Goal: Task Accomplishment & Management: Complete application form

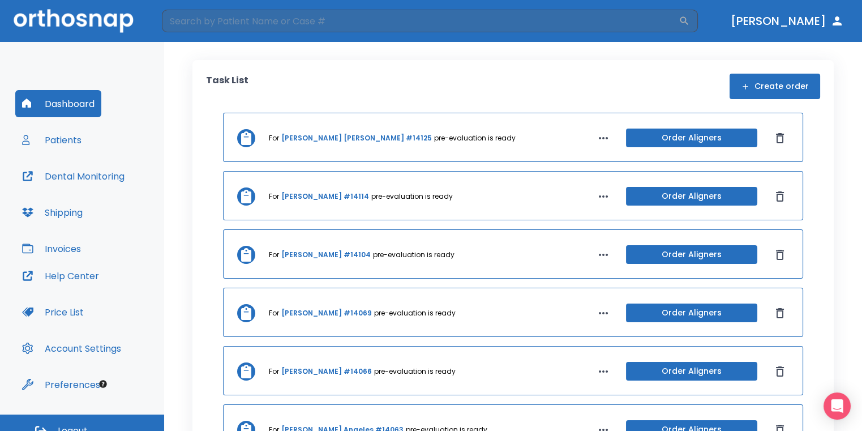
click at [796, 85] on button "Create order" at bounding box center [775, 86] width 91 height 25
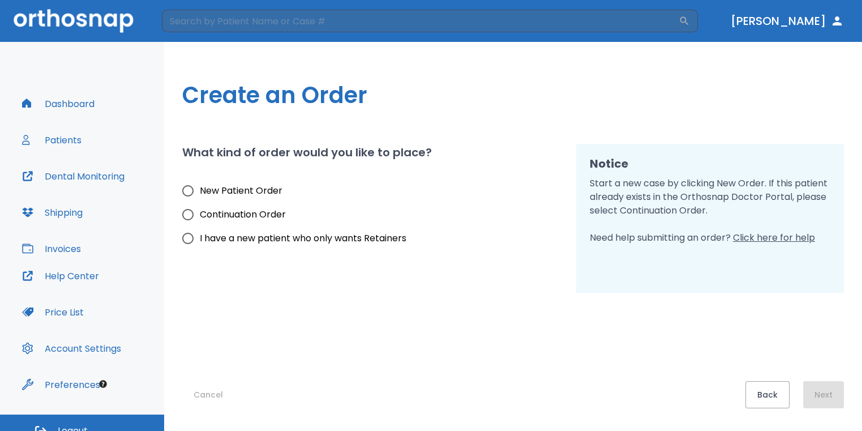
drag, startPoint x: 272, startPoint y: 188, endPoint x: 451, endPoint y: 243, distance: 187.6
click at [272, 188] on span "New Patient Order" at bounding box center [241, 191] width 83 height 14
click at [200, 188] on input "New Patient Order" at bounding box center [188, 191] width 24 height 24
radio input "true"
click at [830, 396] on button "Next" at bounding box center [823, 394] width 41 height 27
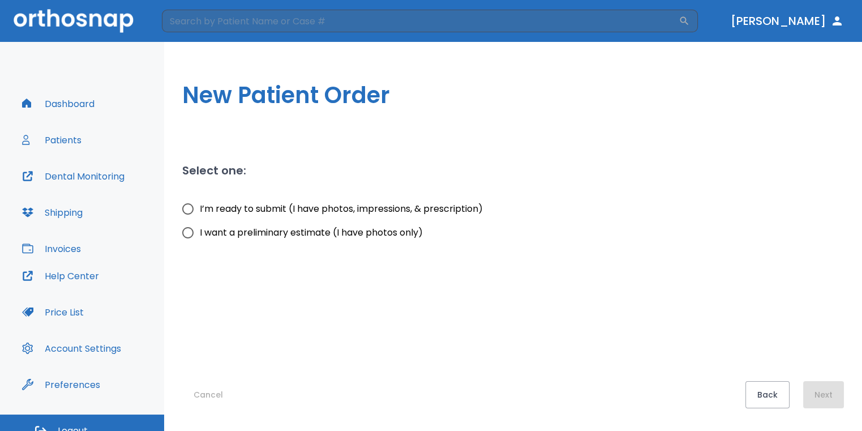
click at [193, 232] on input "I want a preliminary estimate (I have photos only)" at bounding box center [188, 233] width 24 height 24
radio input "true"
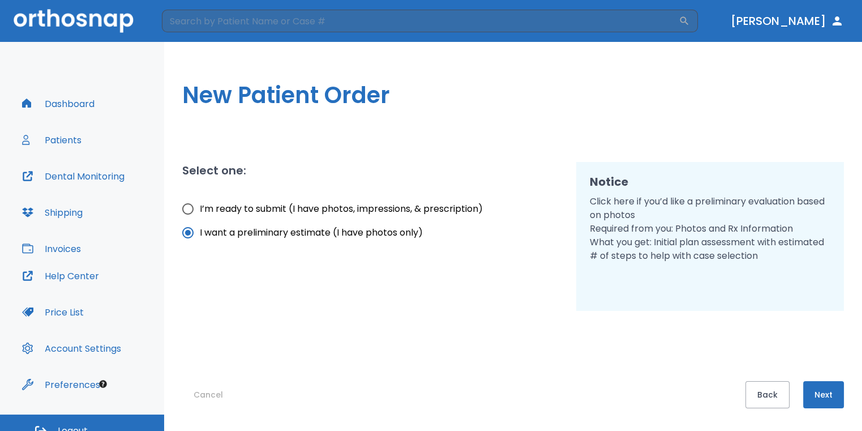
click at [836, 383] on button "Next" at bounding box center [823, 394] width 41 height 27
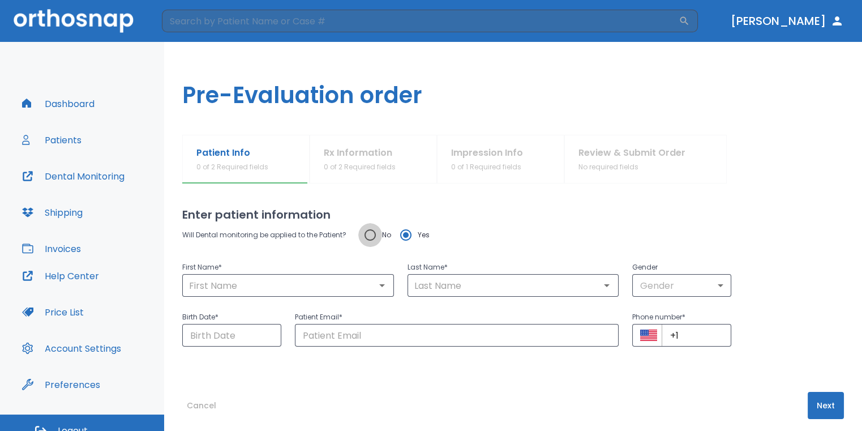
click at [367, 231] on input "No" at bounding box center [370, 235] width 24 height 24
radio input "true"
click at [297, 288] on input "text" at bounding box center [288, 285] width 205 height 16
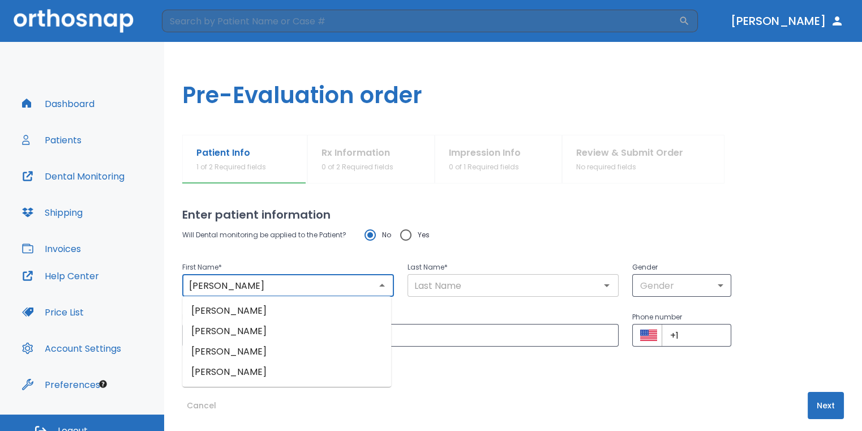
type input "Mason"
click at [411, 289] on input "text" at bounding box center [513, 285] width 205 height 16
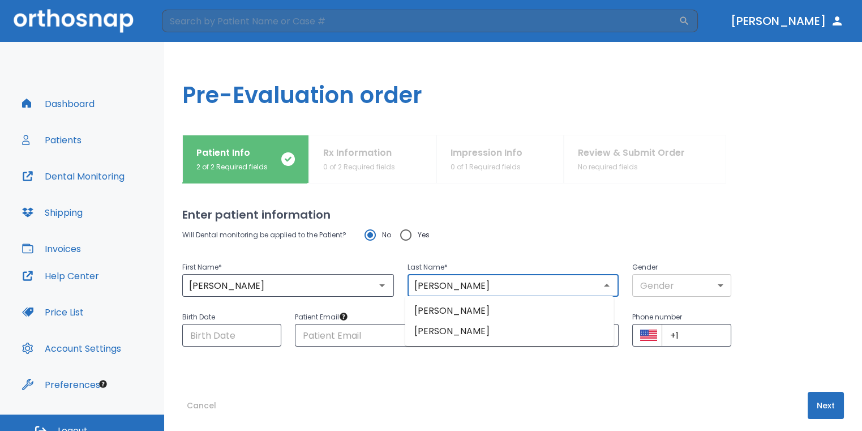
type input "Ortega"
click at [664, 285] on body "​ Dr. Sedillo Dashboard Patients Dental Monitoring Shipping Invoices Help Cente…" at bounding box center [431, 215] width 862 height 431
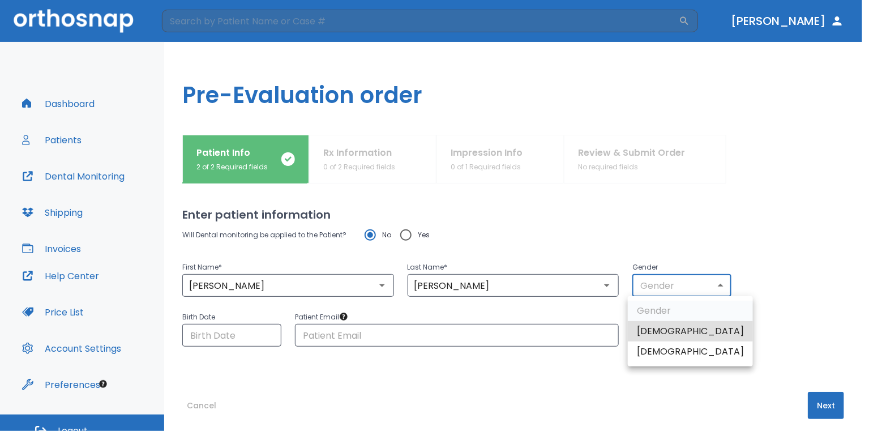
click at [692, 336] on li "Male" at bounding box center [690, 331] width 125 height 20
type input "1"
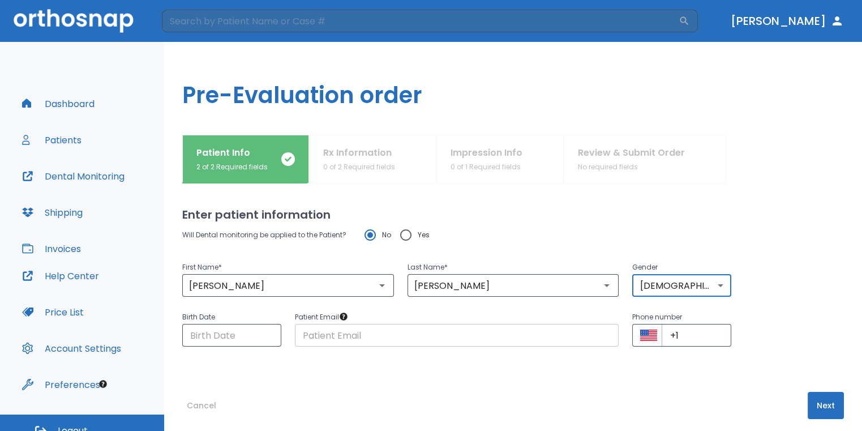
click at [531, 340] on input "text" at bounding box center [457, 335] width 324 height 23
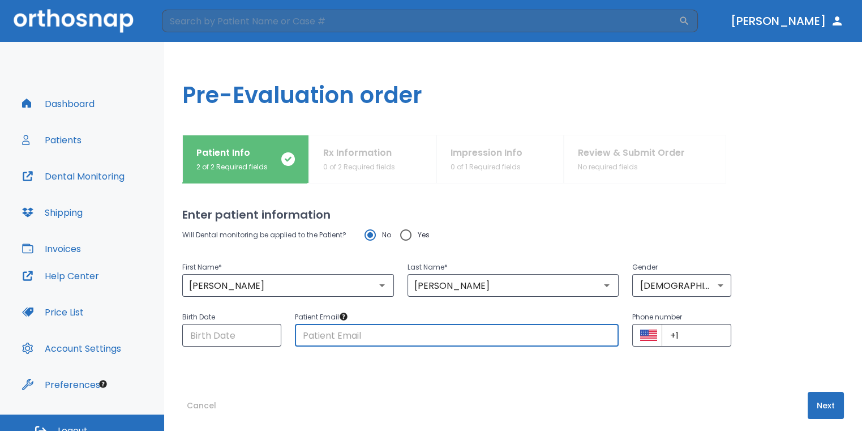
click at [829, 406] on button "Next" at bounding box center [826, 405] width 36 height 27
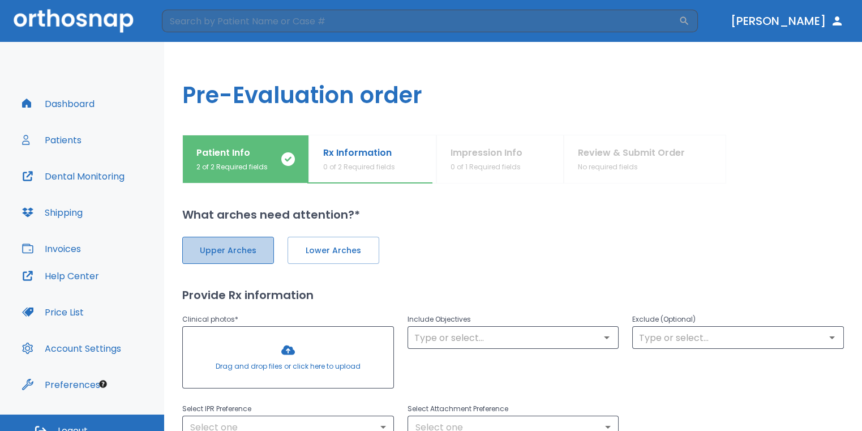
click at [254, 254] on span "Upper Arches" at bounding box center [228, 250] width 68 height 12
drag, startPoint x: 319, startPoint y: 243, endPoint x: 317, endPoint y: 255, distance: 12.0
click at [319, 244] on span "Lower Arches" at bounding box center [332, 250] width 68 height 12
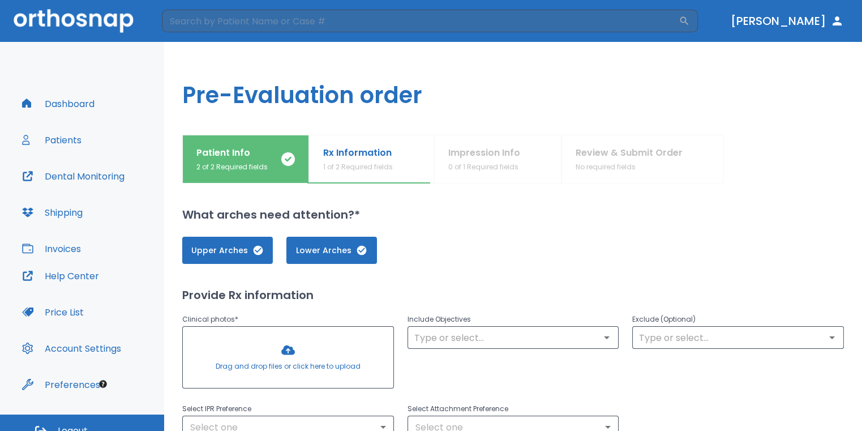
click at [307, 359] on div at bounding box center [288, 357] width 211 height 61
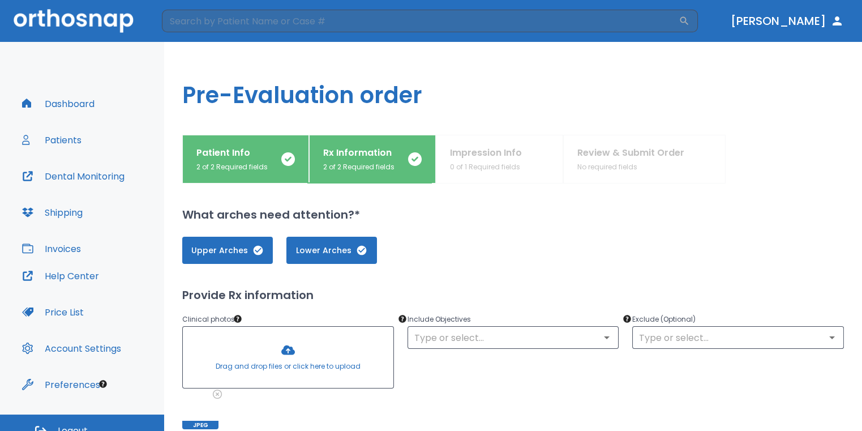
click at [288, 370] on div at bounding box center [288, 357] width 211 height 61
click at [289, 352] on div at bounding box center [288, 357] width 211 height 61
click at [289, 346] on div at bounding box center [288, 357] width 211 height 61
click at [286, 345] on div at bounding box center [288, 357] width 211 height 61
click at [341, 346] on div at bounding box center [288, 357] width 211 height 61
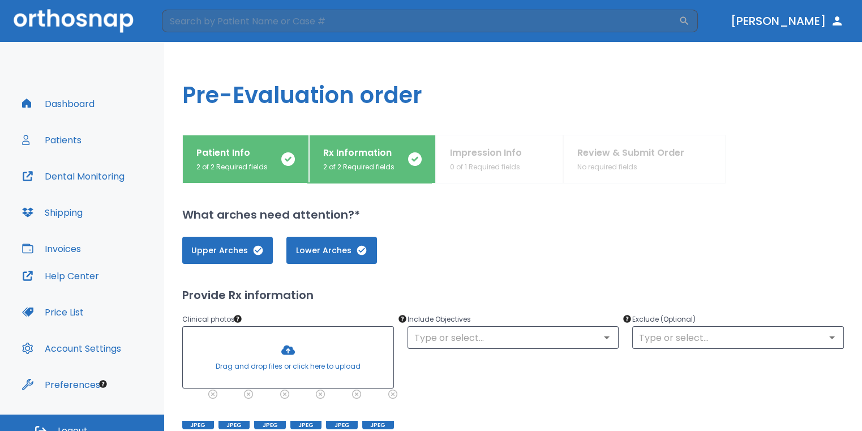
click at [302, 357] on div at bounding box center [288, 357] width 211 height 61
click at [302, 363] on div at bounding box center [288, 357] width 211 height 61
click at [303, 351] on div at bounding box center [288, 357] width 211 height 61
click at [274, 357] on div at bounding box center [288, 357] width 211 height 61
click at [286, 360] on div at bounding box center [288, 357] width 211 height 61
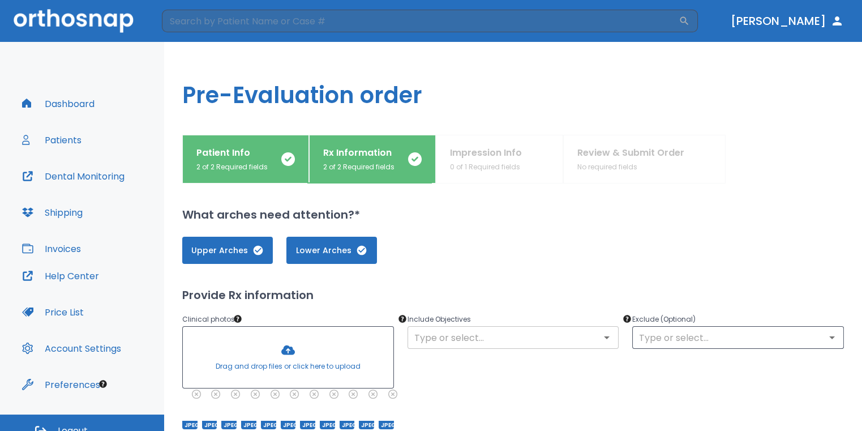
click at [491, 329] on input "text" at bounding box center [513, 337] width 205 height 16
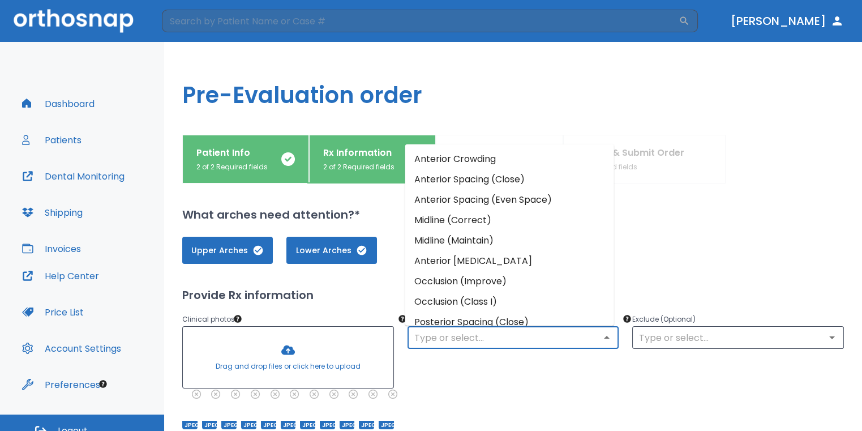
click at [498, 167] on li "Anterior Crowding" at bounding box center [509, 158] width 209 height 20
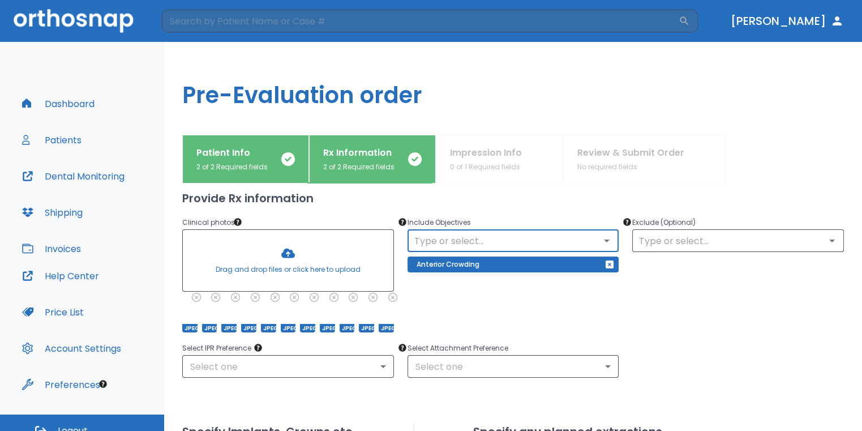
scroll to position [113, 0]
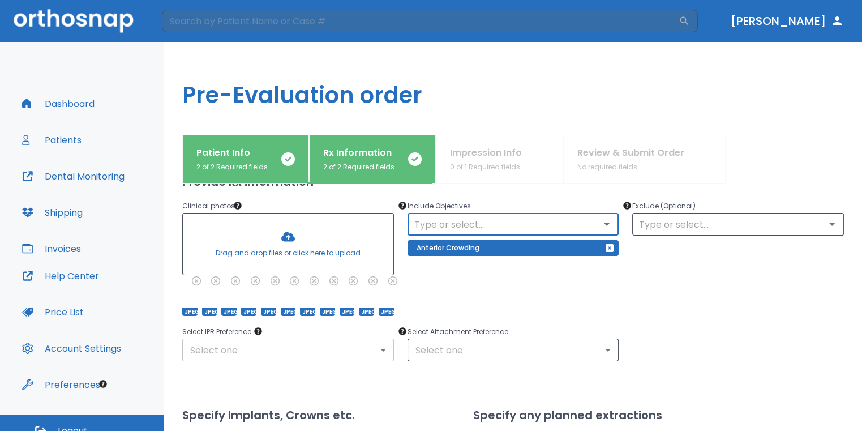
click at [369, 346] on body "​ Dr. Sedillo Dashboard Patients Dental Monitoring Shipping Invoices Help Cente…" at bounding box center [431, 215] width 862 height 431
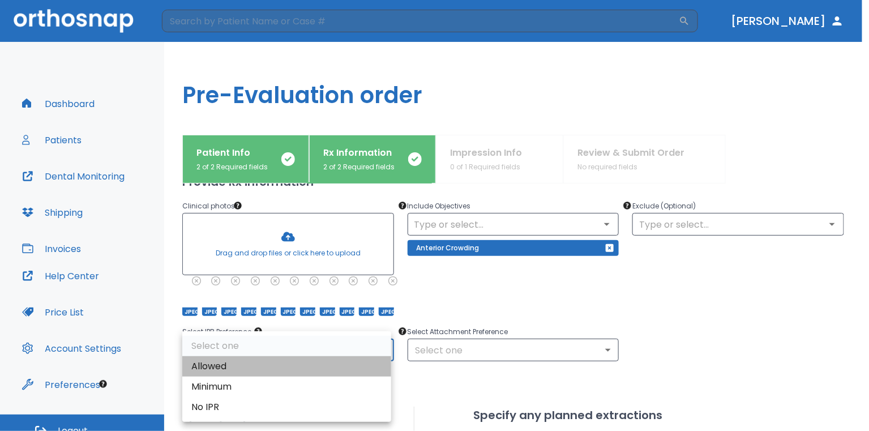
click at [264, 370] on li "Allowed" at bounding box center [286, 366] width 209 height 20
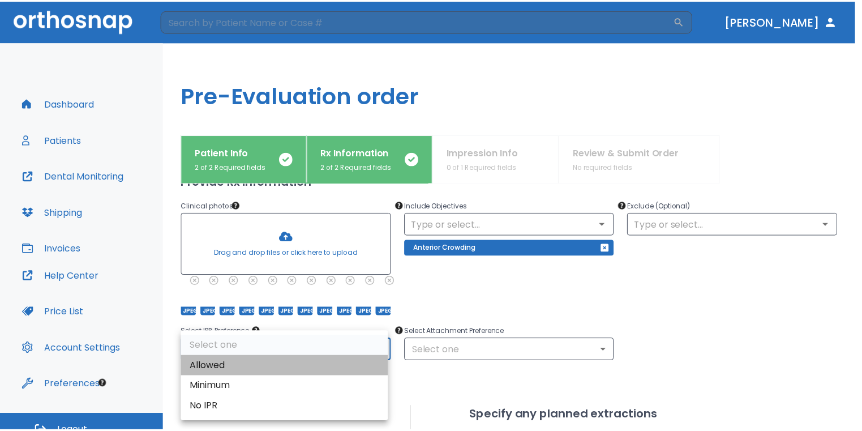
type input "1"
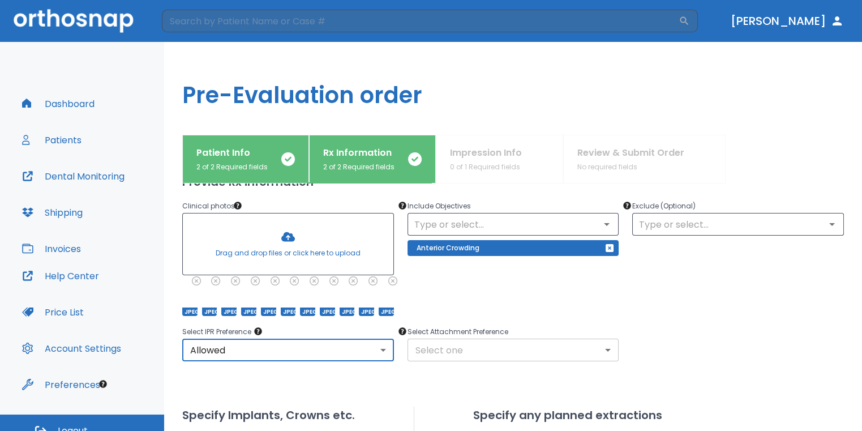
click at [514, 359] on body "​ Dr. Sedillo Dashboard Patients Dental Monitoring Shipping Invoices Help Cente…" at bounding box center [431, 215] width 862 height 431
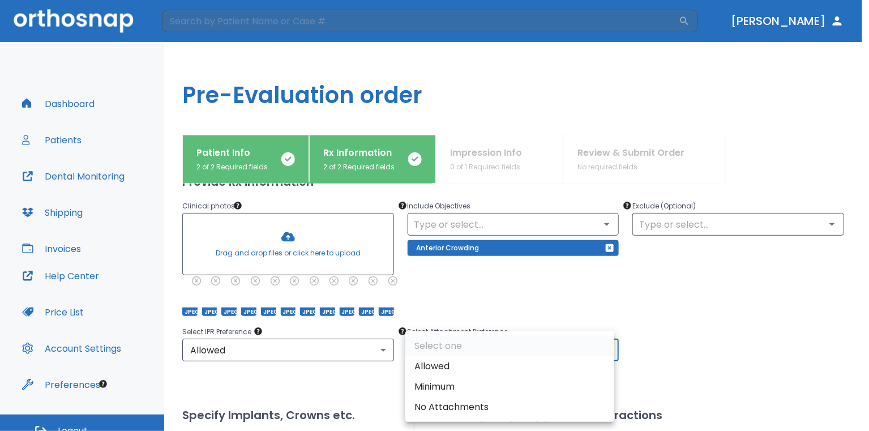
click at [460, 367] on li "Allowed" at bounding box center [509, 366] width 209 height 20
type input "1"
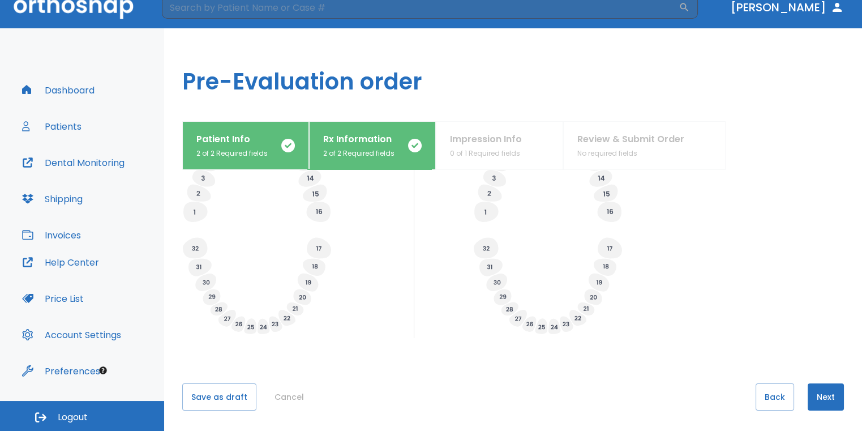
scroll to position [444, 0]
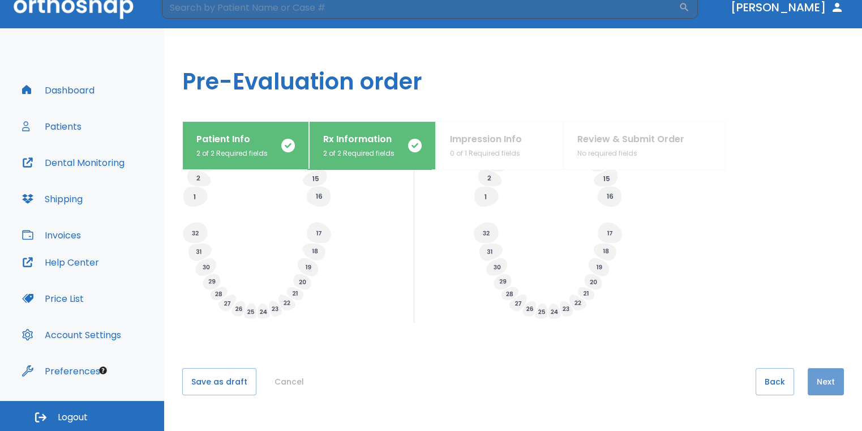
click at [817, 376] on button "Next" at bounding box center [826, 381] width 36 height 27
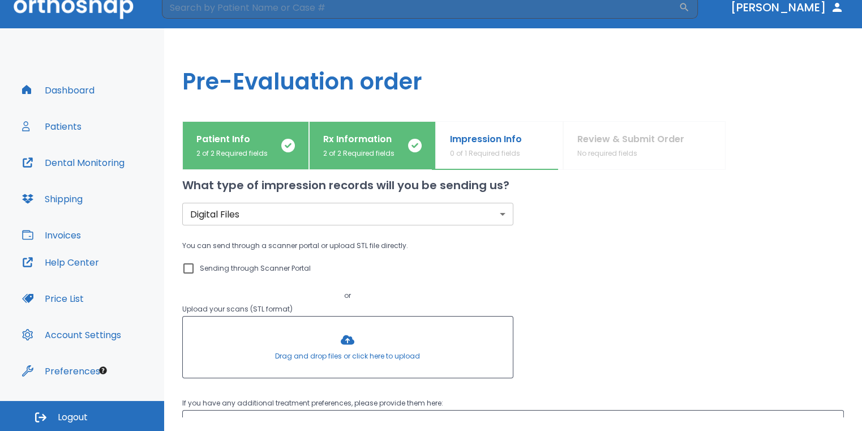
scroll to position [0, 0]
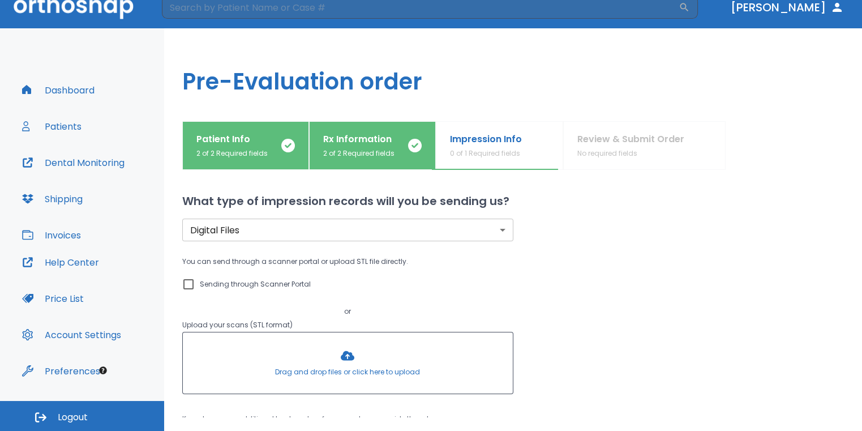
click at [193, 286] on input "Sending through Scanner Portal" at bounding box center [189, 284] width 14 height 14
checkbox input "true"
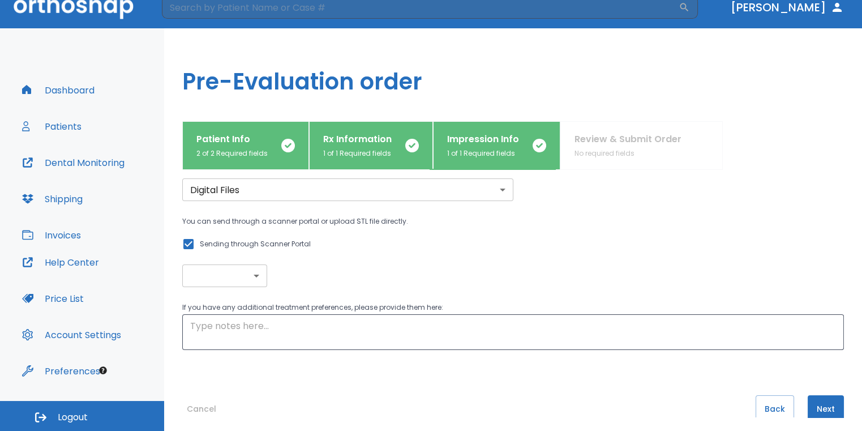
scroll to position [67, 0]
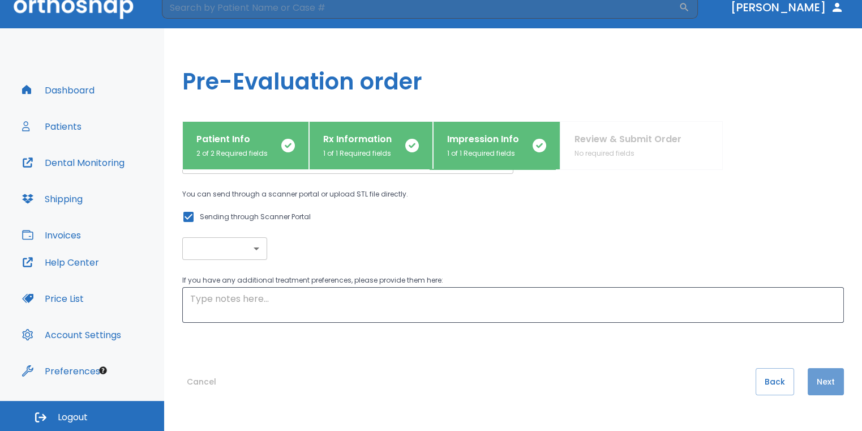
click at [824, 389] on button "Next" at bounding box center [826, 381] width 36 height 27
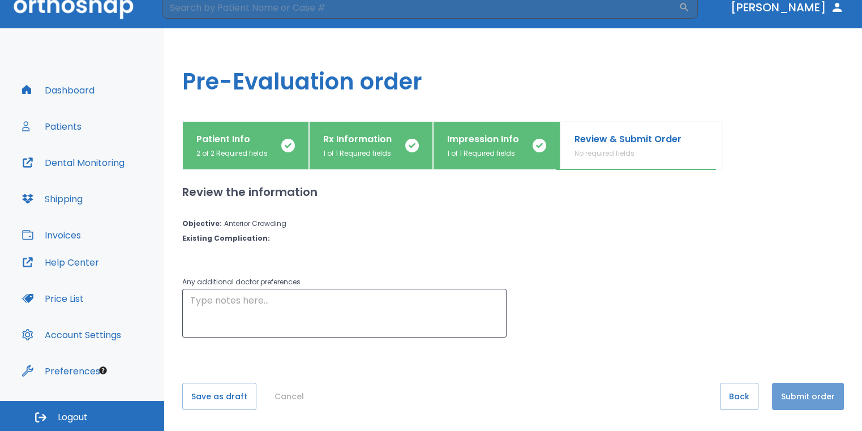
click at [803, 403] on button "Submit order" at bounding box center [808, 396] width 72 height 27
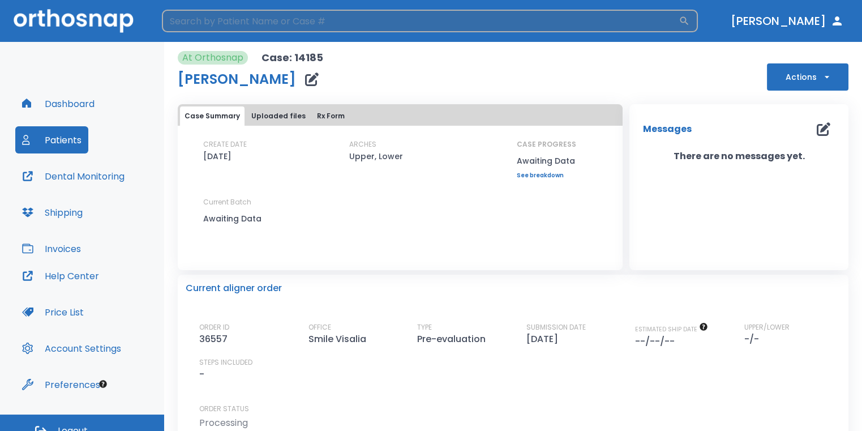
click at [356, 22] on input "search" at bounding box center [420, 21] width 517 height 23
type input "j"
type input "gabriela"
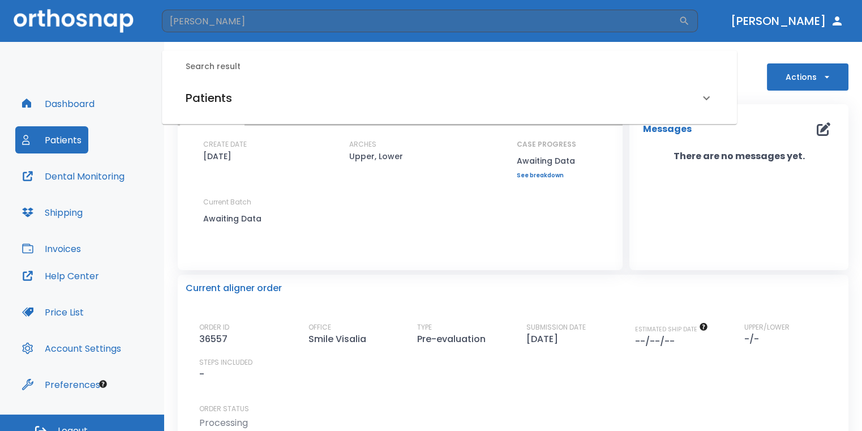
click at [305, 97] on div "Patients" at bounding box center [443, 98] width 514 height 18
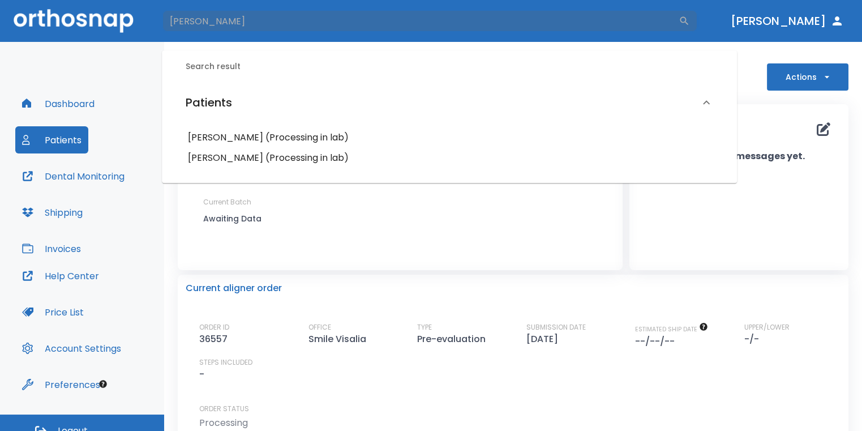
drag, startPoint x: 258, startPoint y: 24, endPoint x: 95, endPoint y: 28, distance: 163.0
click at [95, 28] on header "gabriela ​ Dr. Sedillo" at bounding box center [431, 21] width 862 height 42
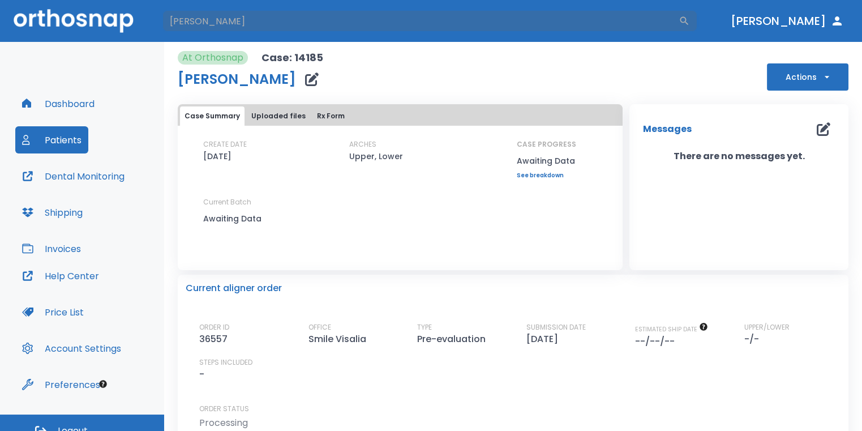
type input "rodriguez"
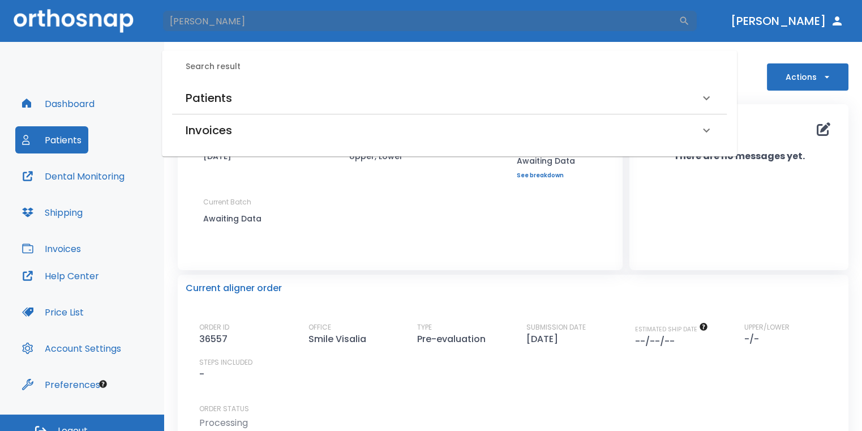
click at [311, 89] on div "Patients" at bounding box center [443, 98] width 514 height 18
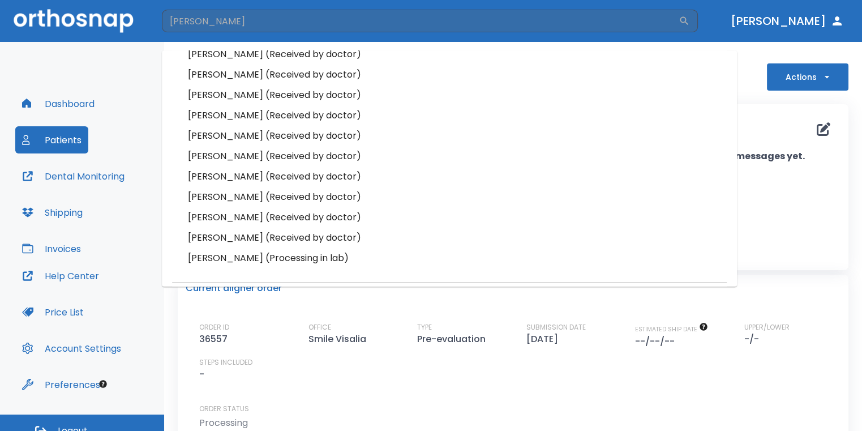
scroll to position [113, 0]
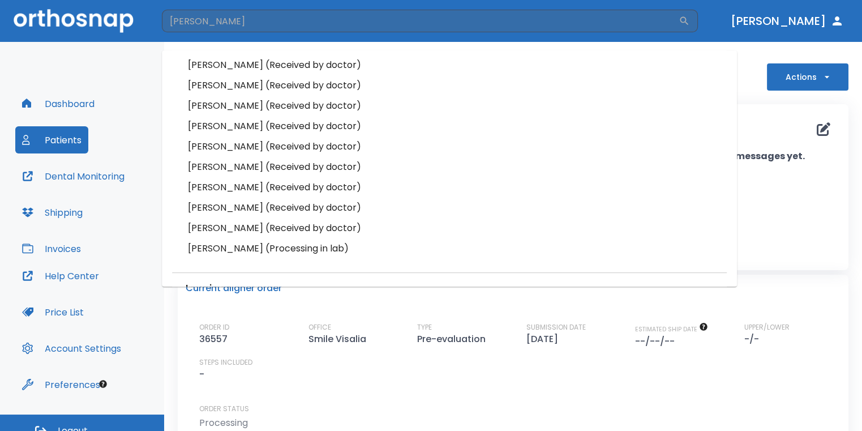
click at [251, 248] on h6 "Joanne Rodriguez (Processing in lab)" at bounding box center [449, 249] width 523 height 16
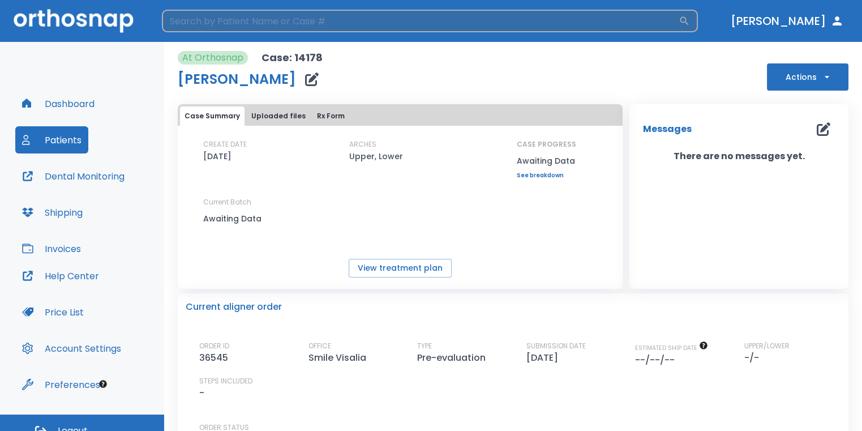
click at [344, 23] on input "search" at bounding box center [420, 21] width 517 height 23
type input "magali"
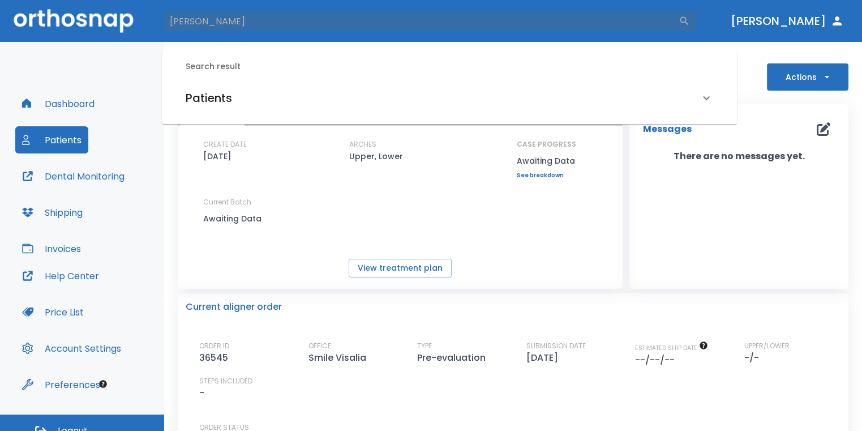
drag, startPoint x: 262, startPoint y: 80, endPoint x: 266, endPoint y: 87, distance: 8.4
click at [264, 84] on div "Search result Patients Magali Panduro (Processing in lab)" at bounding box center [449, 87] width 575 height 74
click at [262, 97] on div "Patients" at bounding box center [443, 98] width 514 height 18
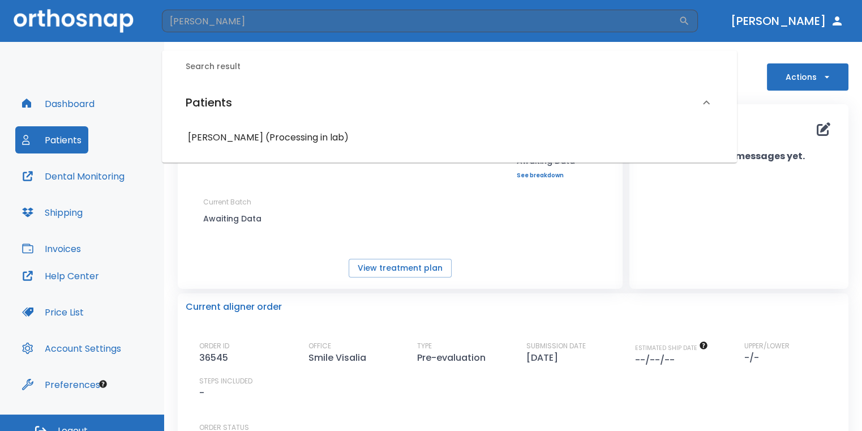
click at [847, 309] on div "At Orthosnap Case: 14178 Joanne Rodriguez Actions Case Summary Uploaded files R…" at bounding box center [513, 236] width 698 height 389
